Goal: Task Accomplishment & Management: Use online tool/utility

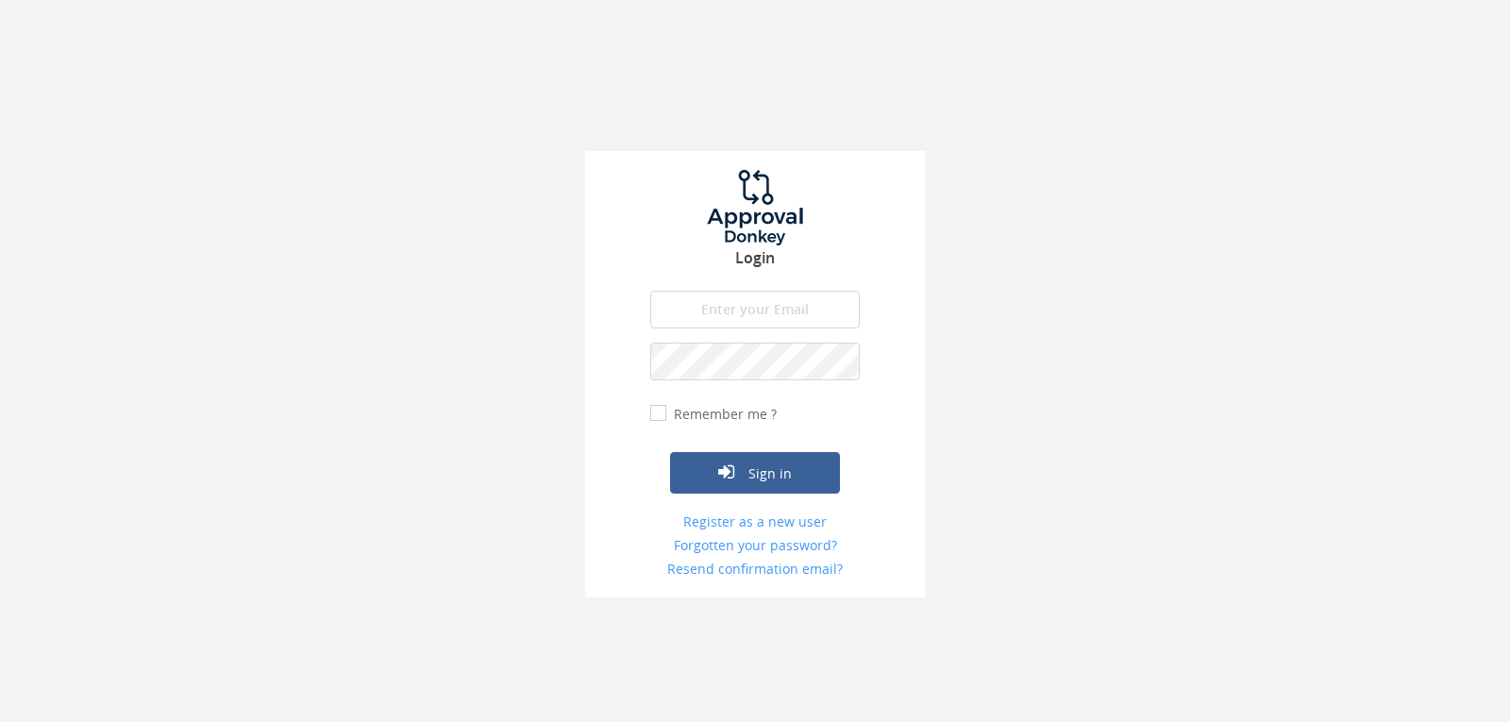
click at [704, 300] on input "email" at bounding box center [754, 310] width 209 height 38
type input "[EMAIL_ADDRESS][DOMAIN_NAME]"
click at [670, 452] on button "Sign in" at bounding box center [755, 473] width 170 height 42
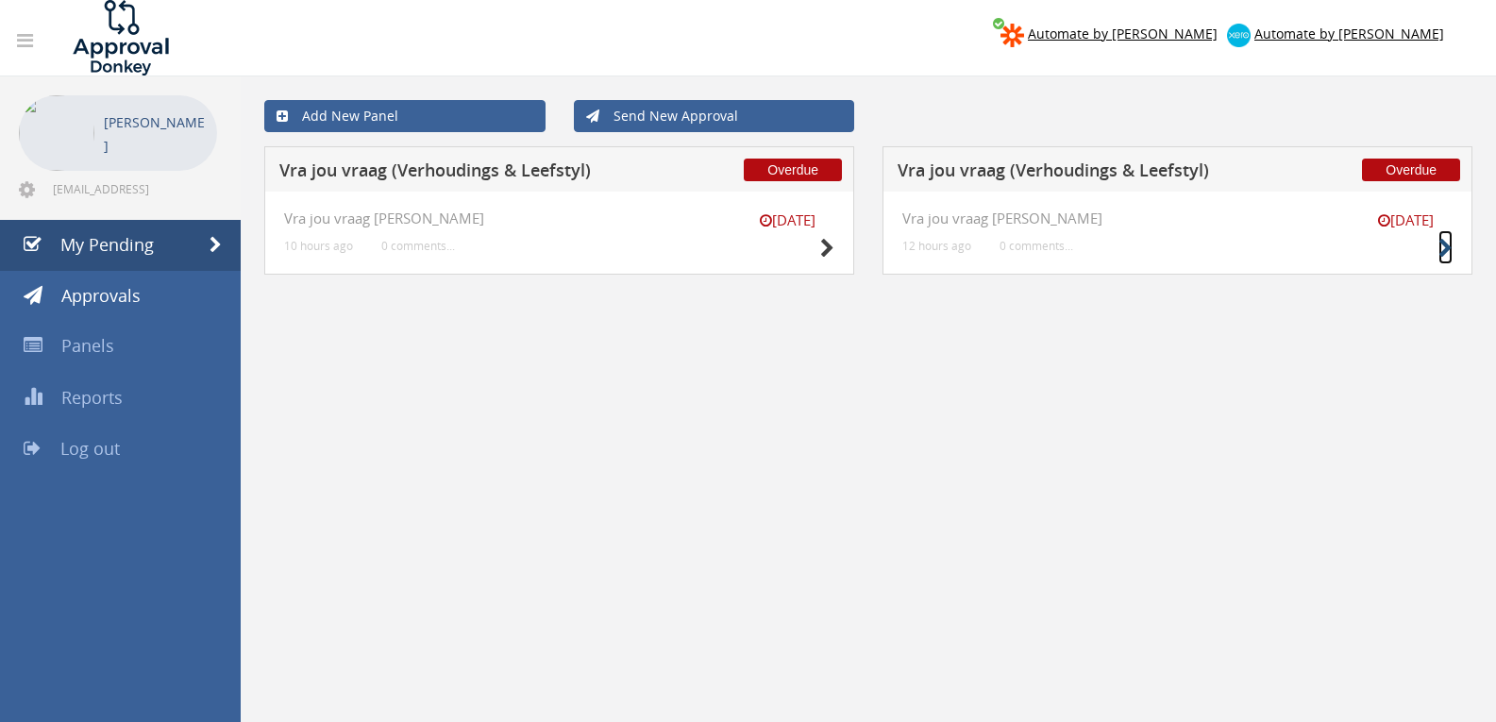
click at [1445, 243] on icon at bounding box center [1445, 249] width 14 height 20
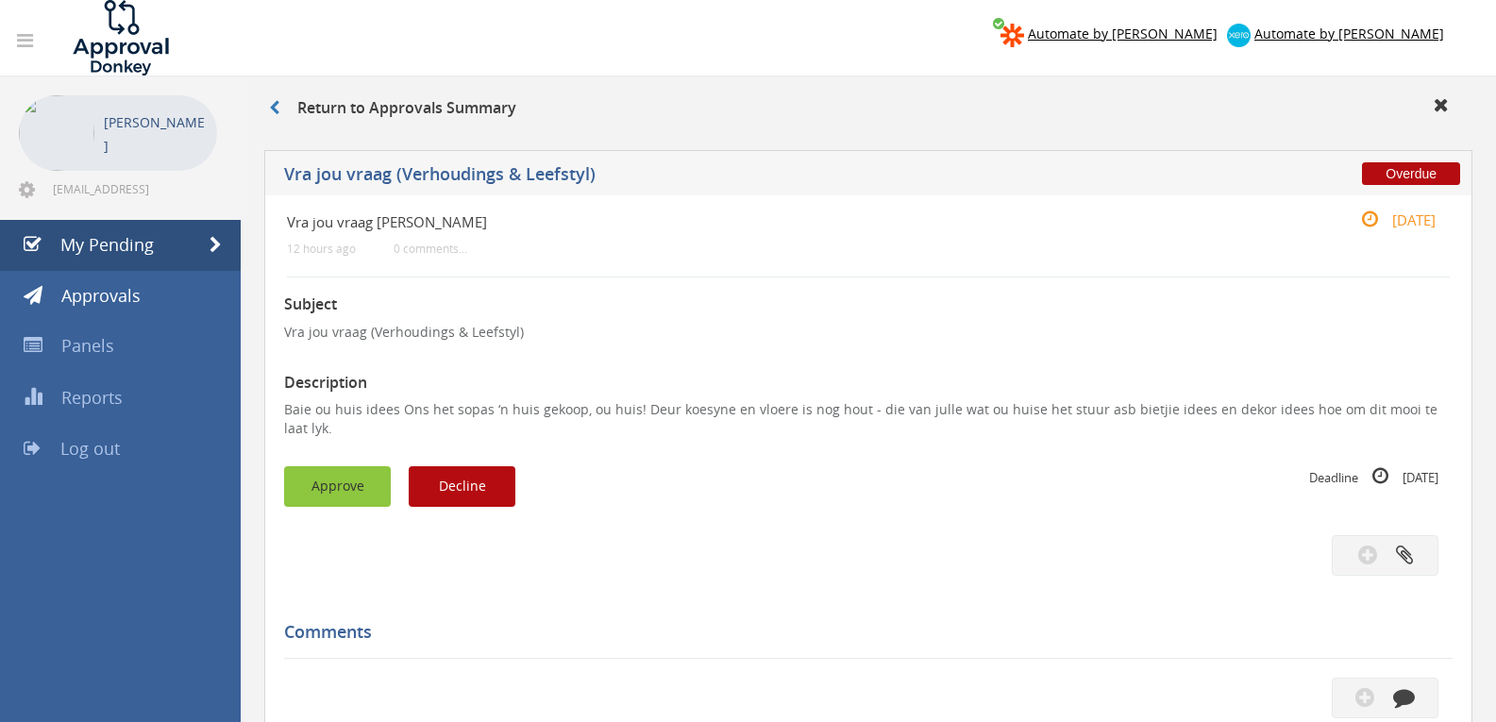
click at [352, 478] on button "Approve" at bounding box center [337, 486] width 107 height 41
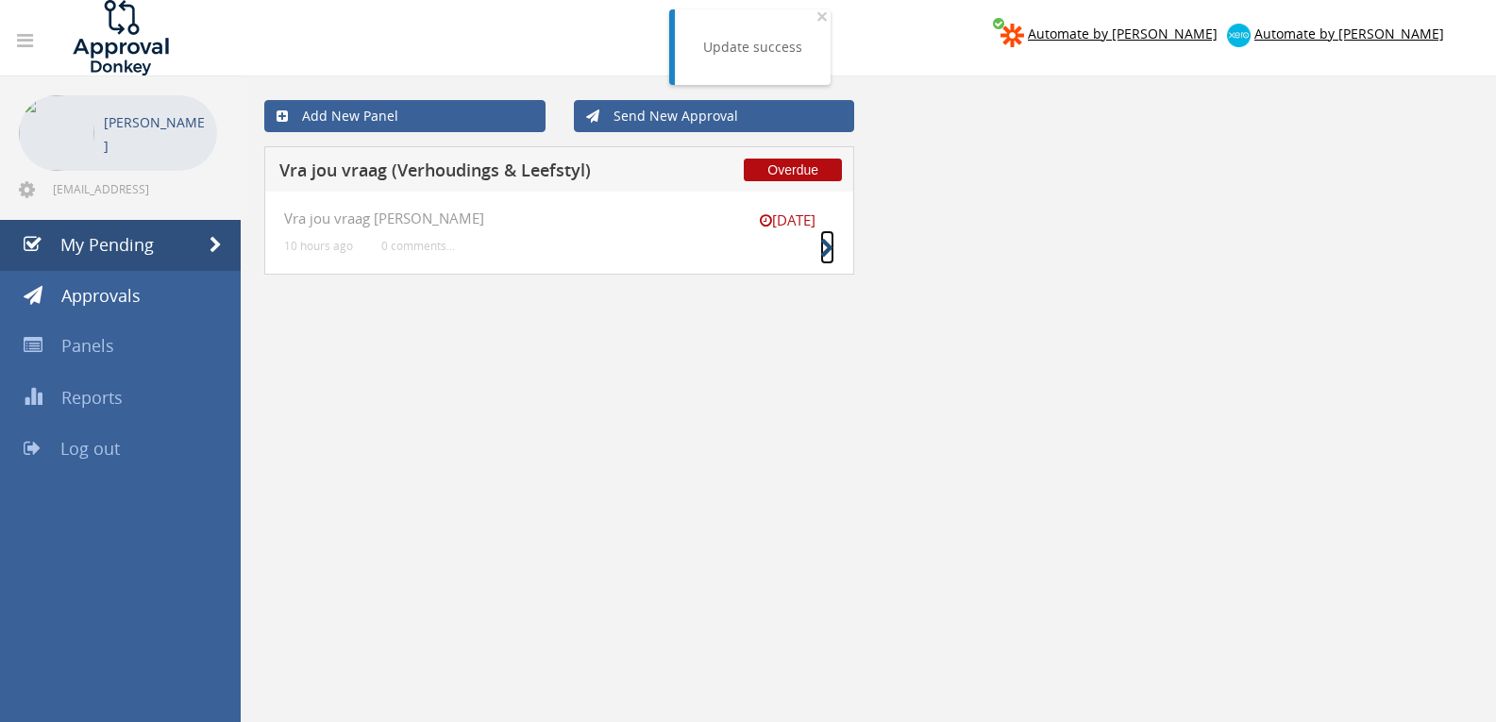
click at [823, 252] on icon at bounding box center [827, 249] width 14 height 20
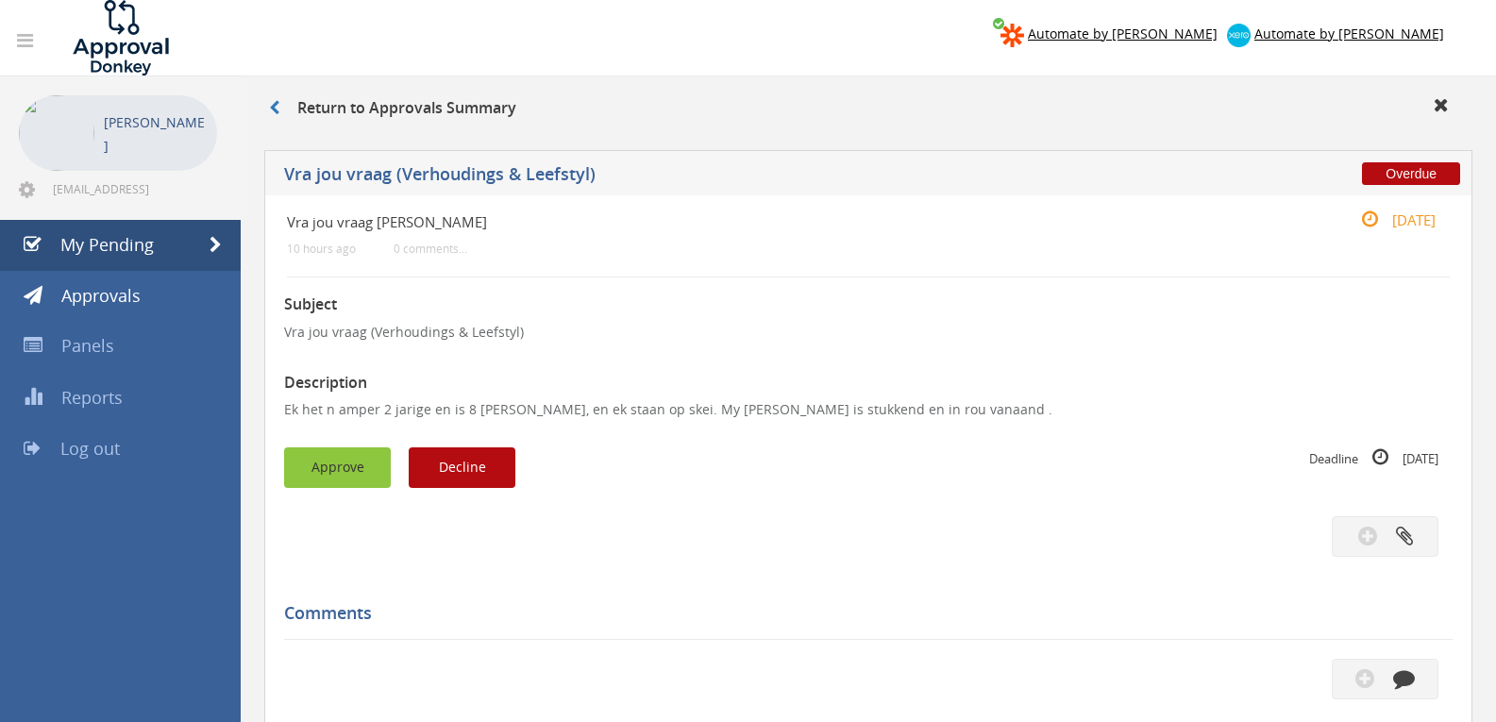
click at [357, 467] on button "Approve" at bounding box center [337, 467] width 107 height 41
